Goal: Information Seeking & Learning: Learn about a topic

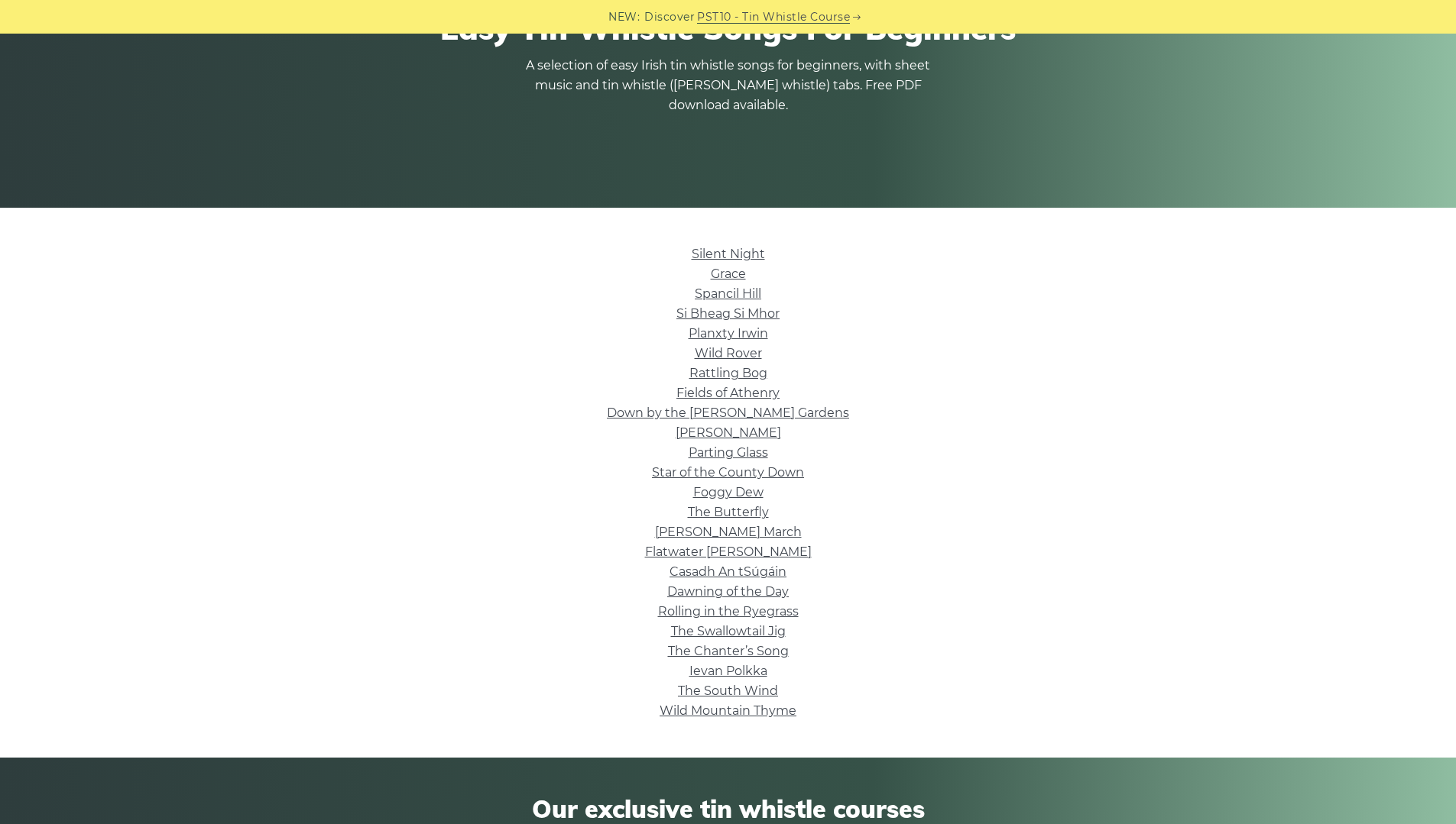
scroll to position [160, 0]
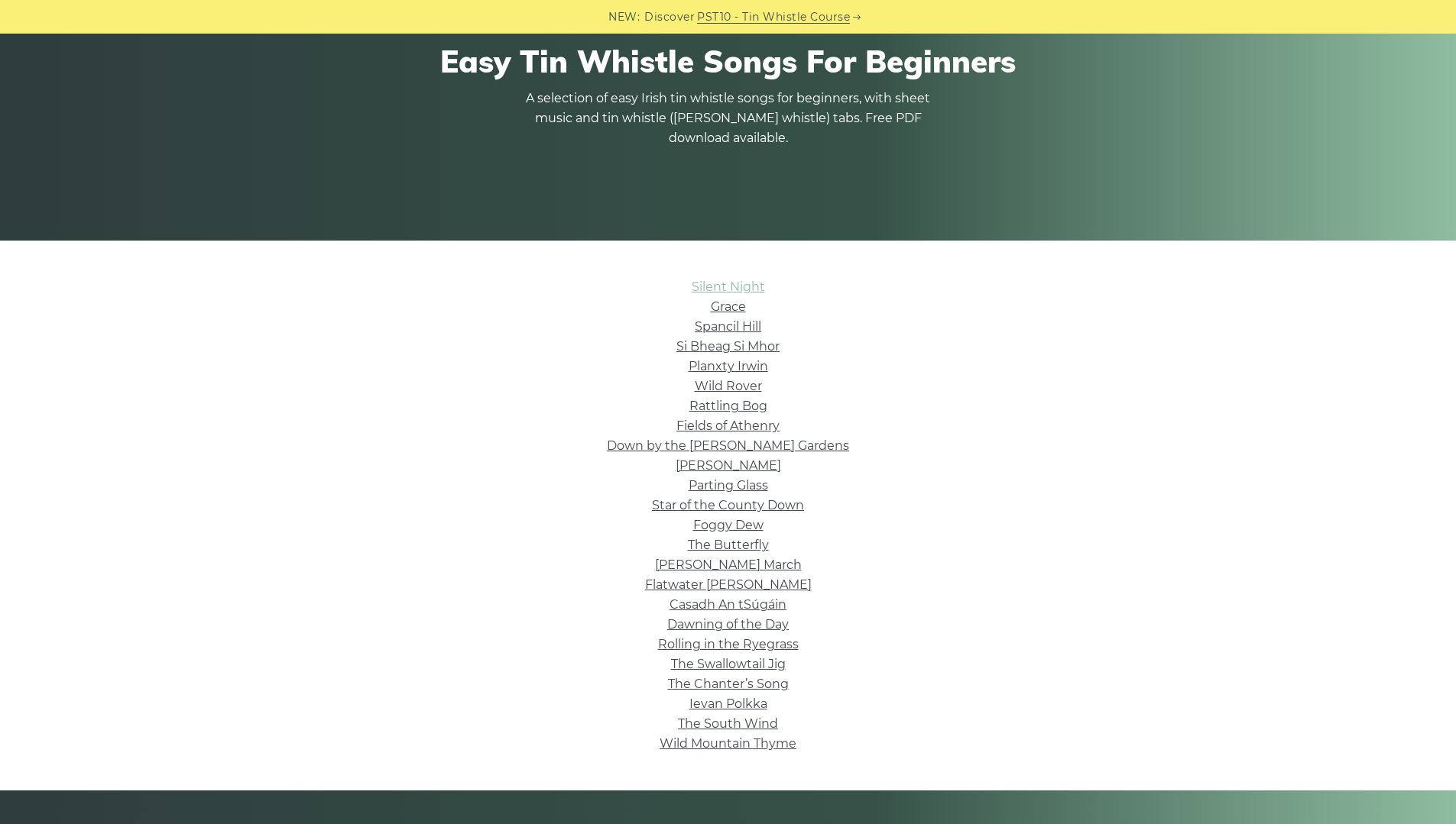
click at [759, 284] on link "Silent Night" at bounding box center [728, 286] width 74 height 15
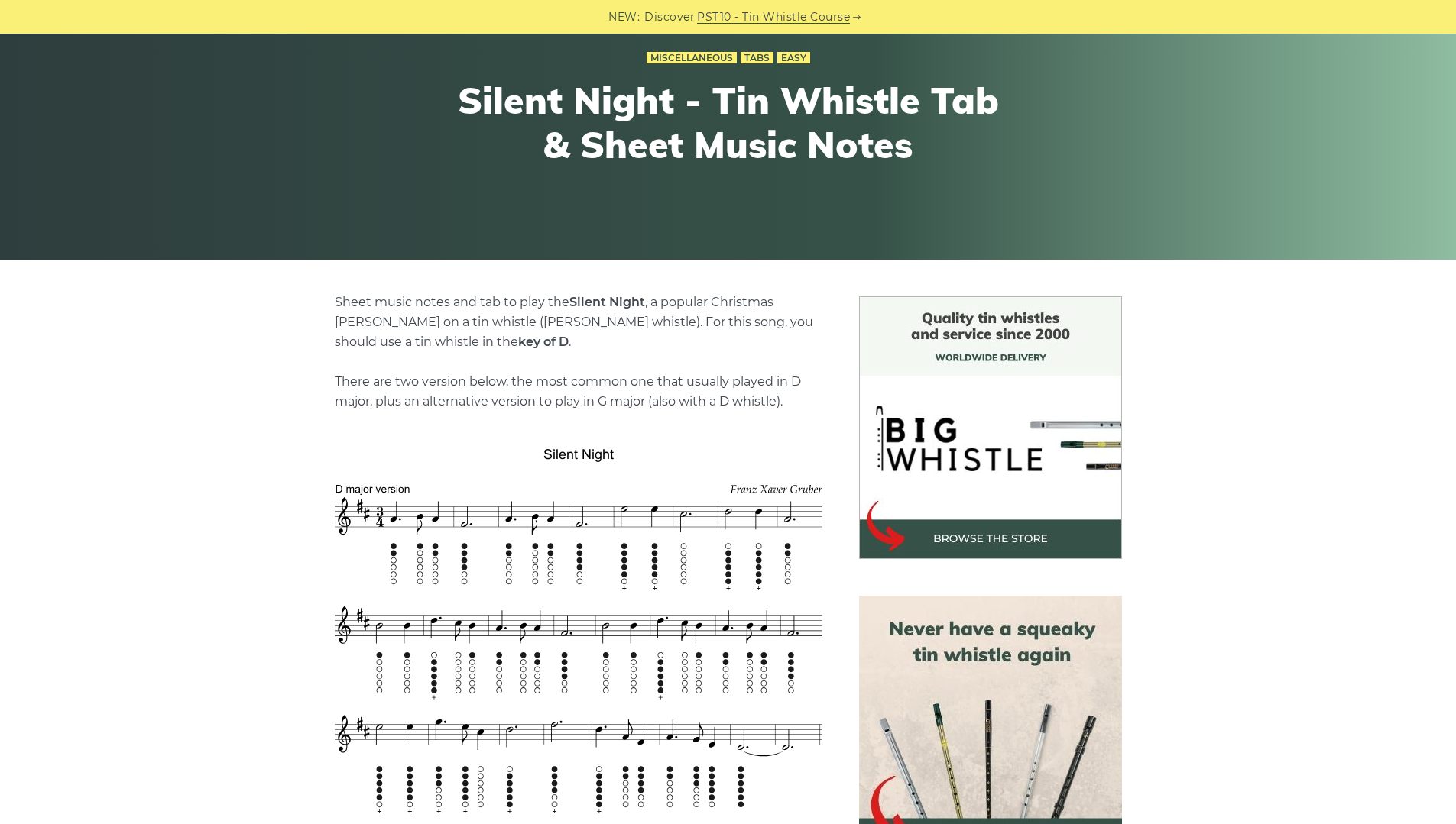
scroll to position [134, 0]
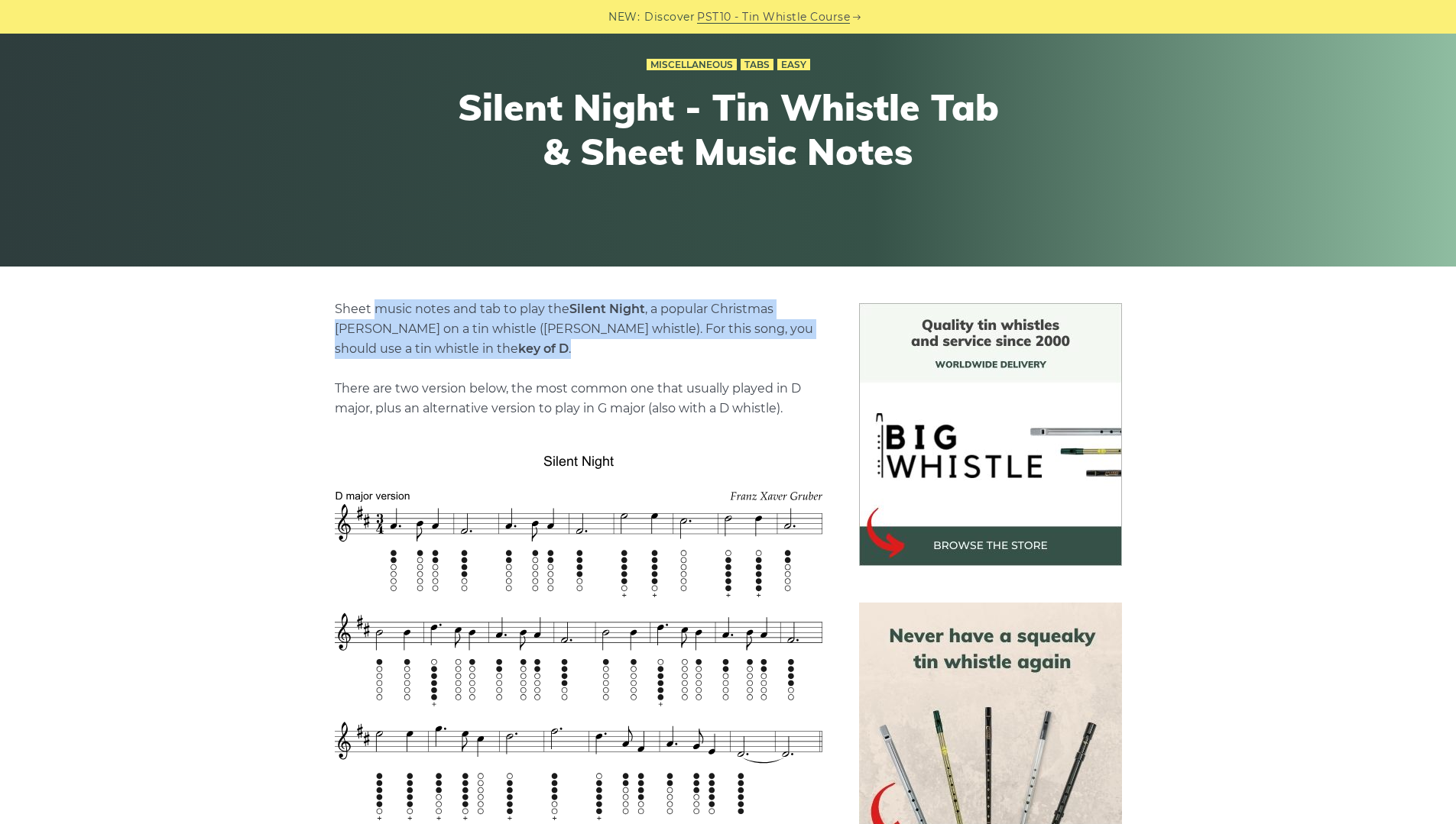
drag, startPoint x: 374, startPoint y: 305, endPoint x: 454, endPoint y: 342, distance: 88.1
click at [454, 342] on p "Sheet music notes and tab to play the Silent Night , a popular Christmas [PERSO…" at bounding box center [579, 359] width 487 height 119
drag, startPoint x: 374, startPoint y: 319, endPoint x: 441, endPoint y: 354, distance: 75.6
click at [440, 353] on p "Sheet music notes and tab to play the Silent Night , a popular Christmas [PERSO…" at bounding box center [579, 359] width 487 height 119
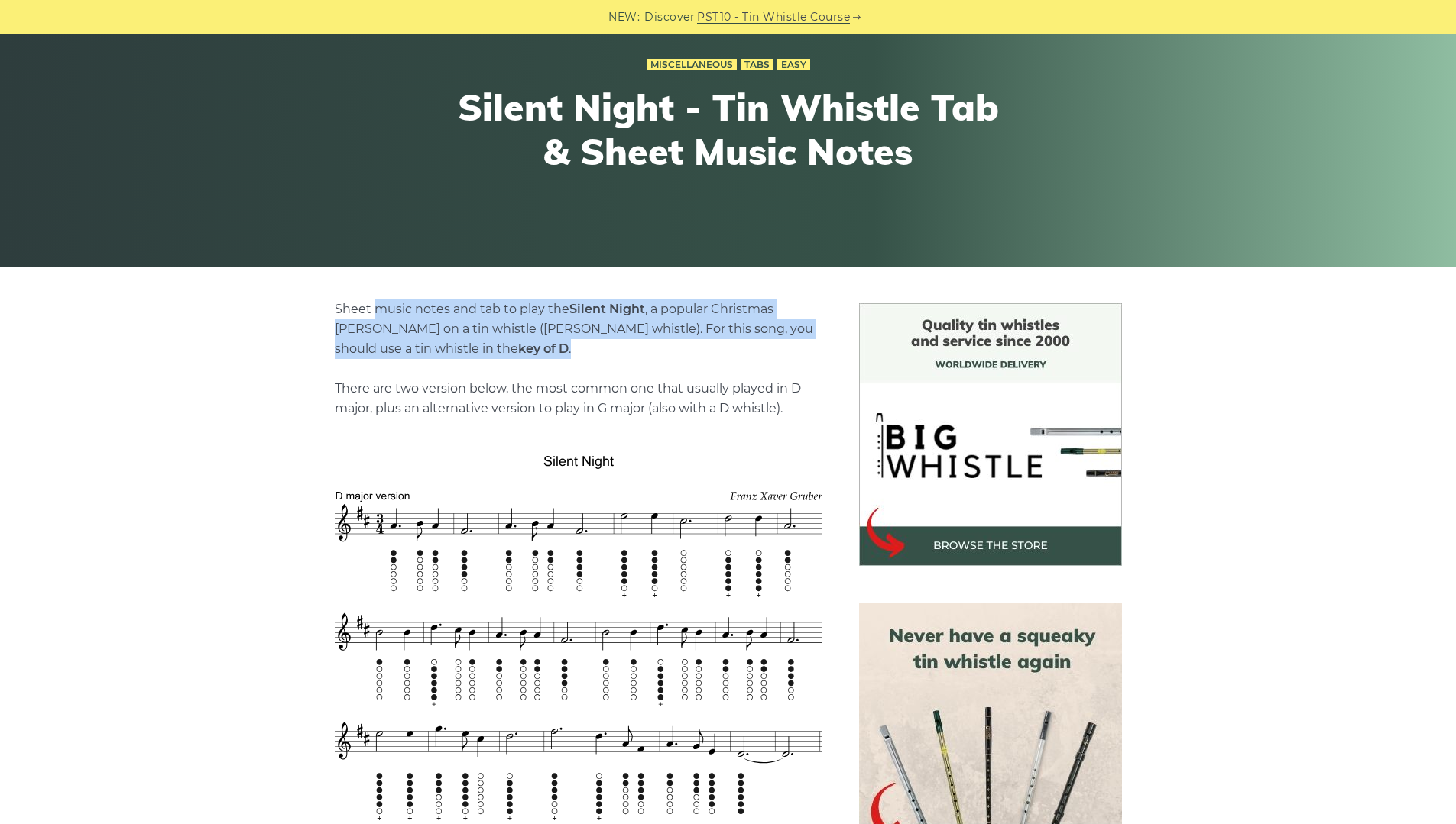
click at [441, 354] on p "Sheet music notes and tab to play the Silent Night , a popular Christmas [PERSO…" at bounding box center [579, 359] width 487 height 119
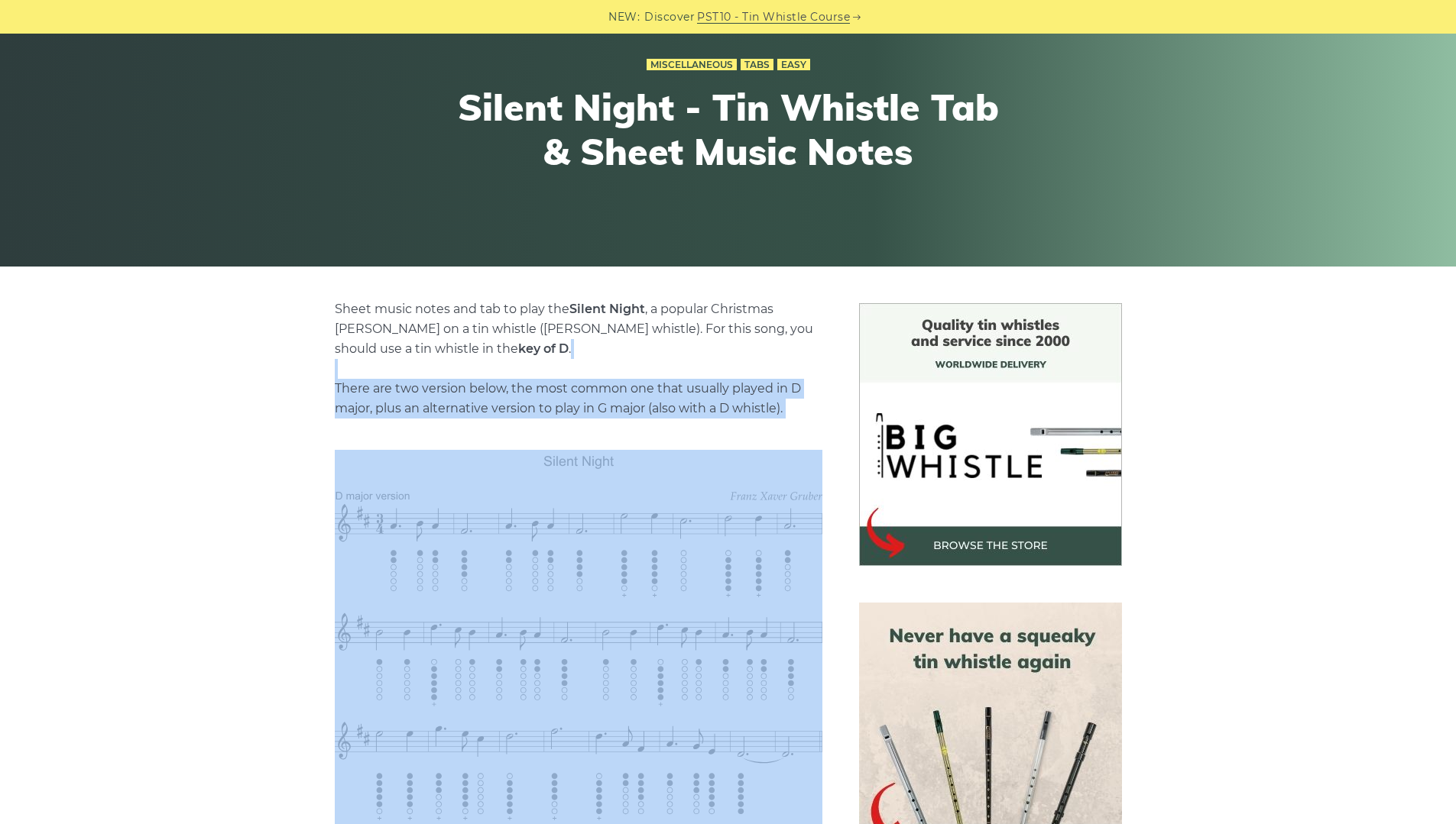
drag, startPoint x: 433, startPoint y: 378, endPoint x: 525, endPoint y: 421, distance: 101.6
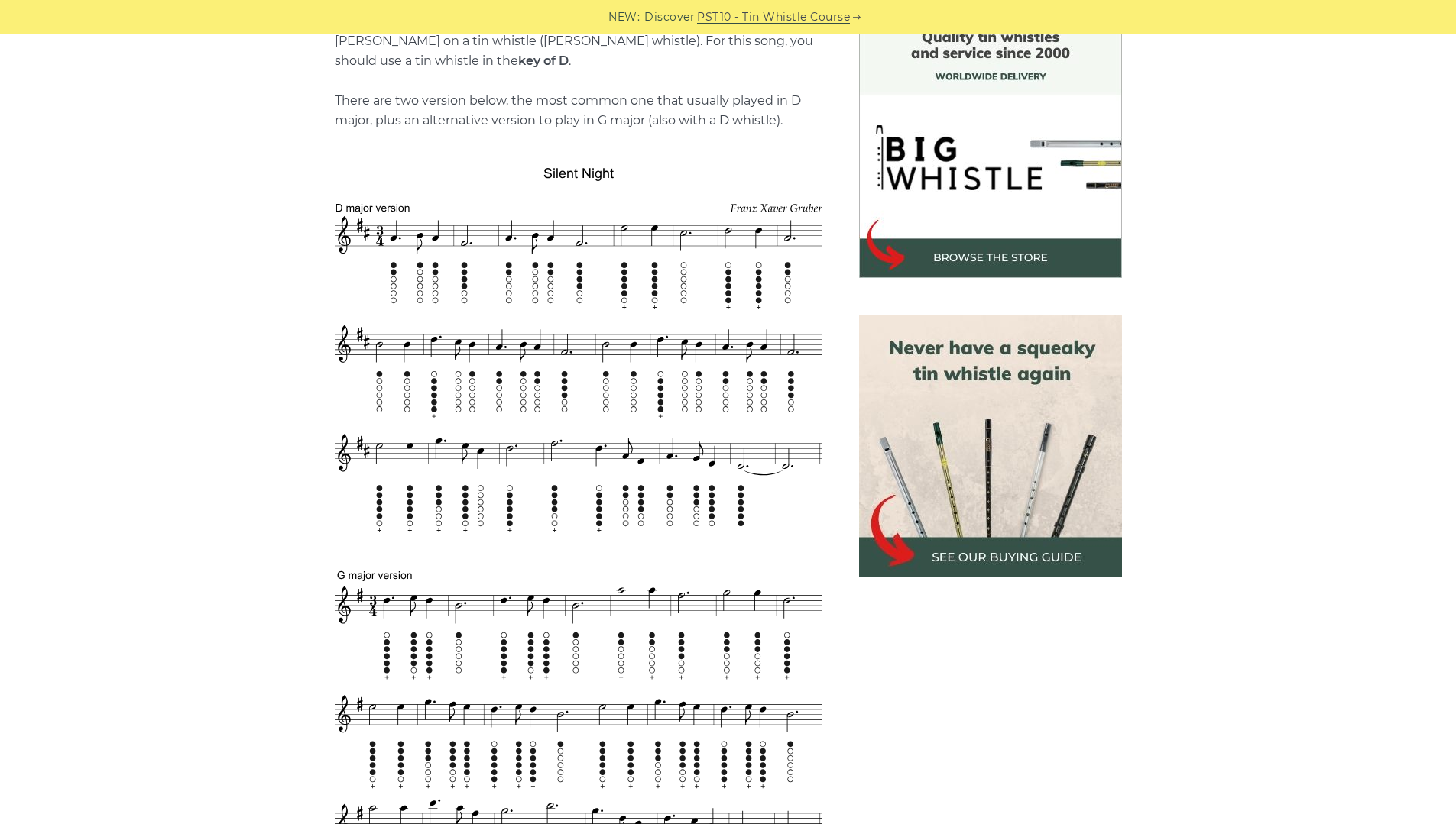
scroll to position [426, 0]
